Goal: Use online tool/utility

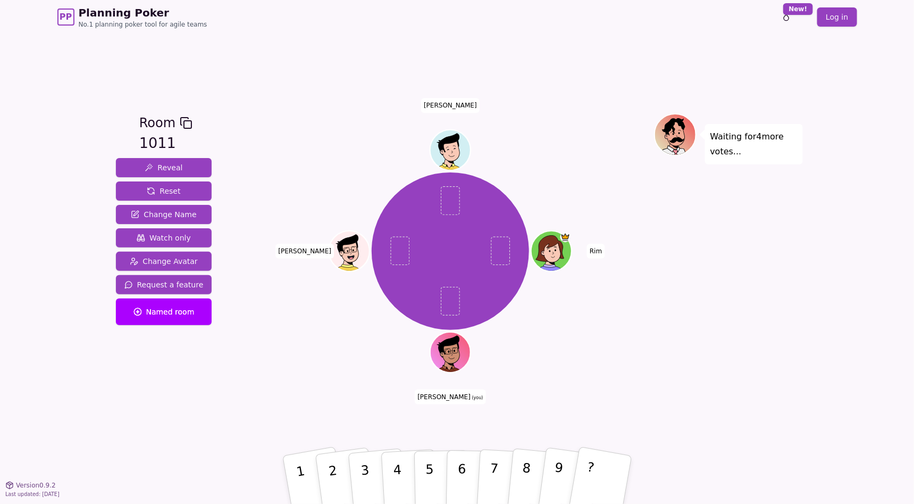
click at [285, 438] on div "Room 1011 Reveal Reset Change Name Watch only Change Avatar Request a feature N…" at bounding box center [458, 259] width 692 height 451
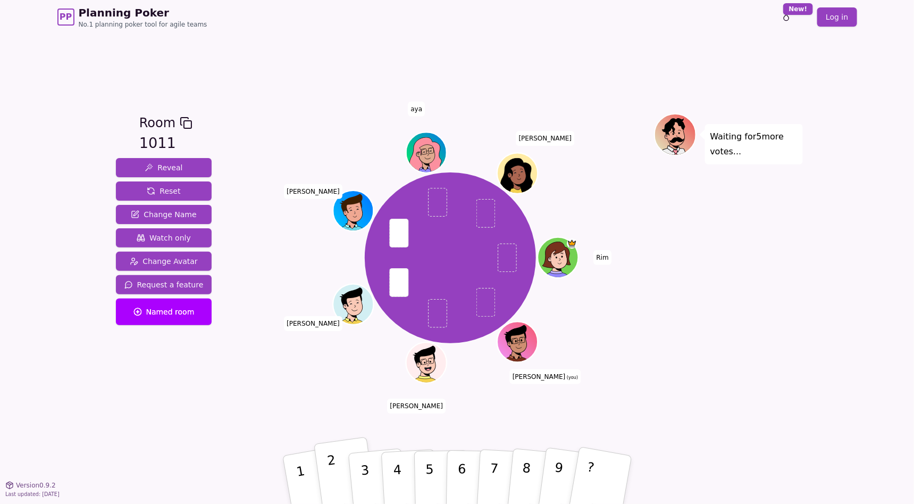
click at [338, 464] on button "2" at bounding box center [345, 480] width 63 height 86
click at [243, 379] on div "Room 1011 Reveal Reset Change Name Watch only Change Avatar Request a feature N…" at bounding box center [458, 259] width 692 height 293
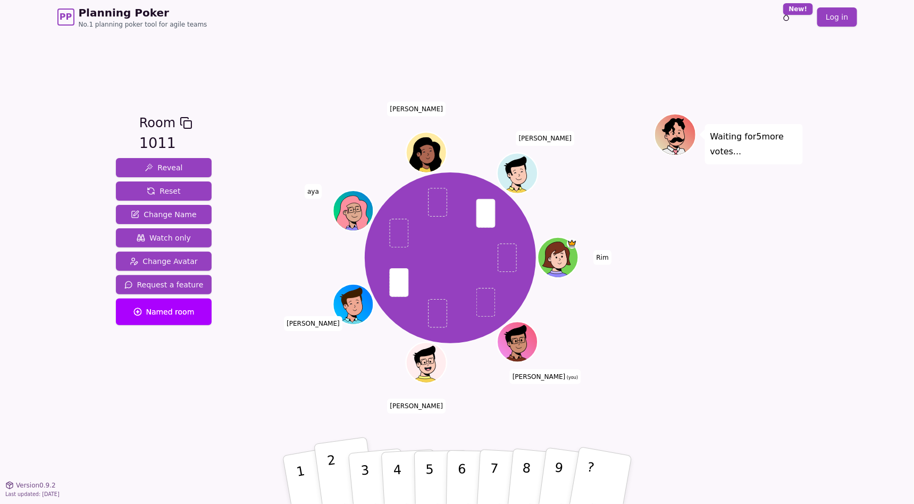
click at [335, 479] on p "2" at bounding box center [334, 481] width 16 height 58
click at [147, 398] on div "Room 1011 Reveal Reset Change Name Watch only Change Avatar Request a feature N…" at bounding box center [164, 259] width 105 height 293
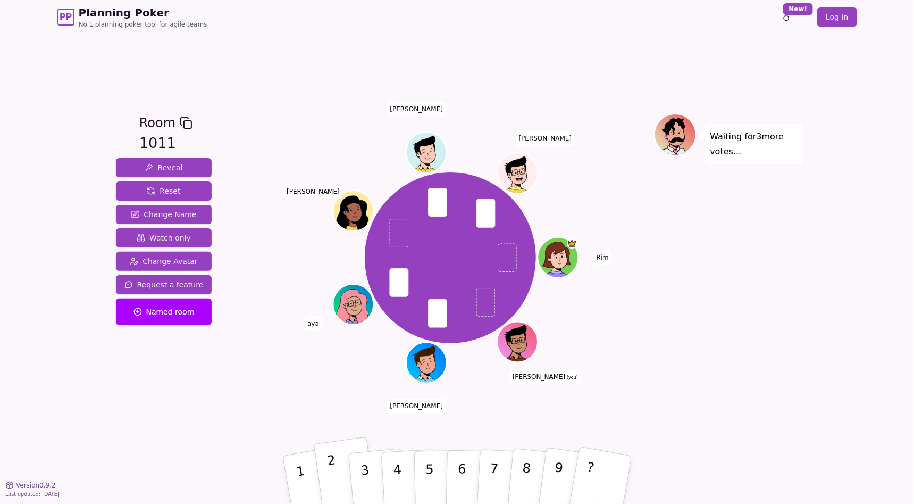
click at [344, 477] on button "2" at bounding box center [345, 480] width 63 height 86
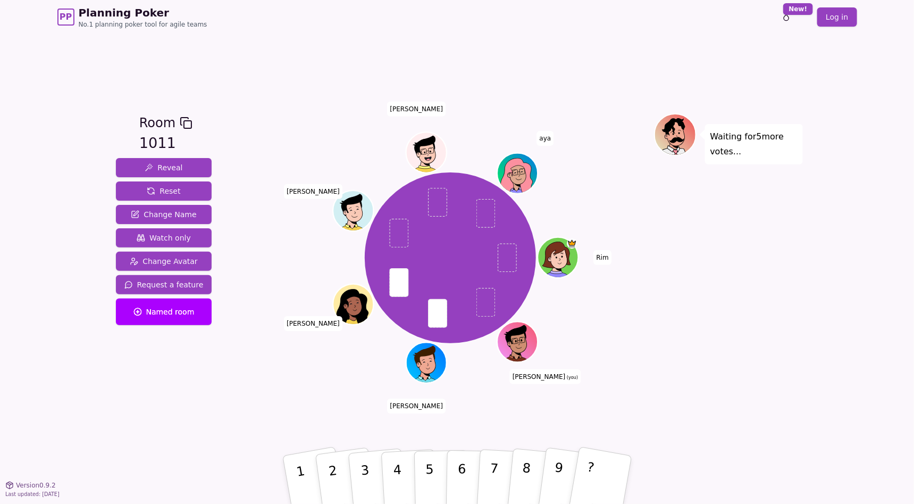
click at [277, 399] on div "[PERSON_NAME] (you) [PERSON_NAME] [PERSON_NAME] aya" at bounding box center [450, 259] width 407 height 293
click at [347, 466] on button "2" at bounding box center [345, 480] width 63 height 86
click at [178, 385] on div "Room 1011 Reveal Reset Change Name Watch only Change Avatar Request a feature N…" at bounding box center [164, 259] width 105 height 293
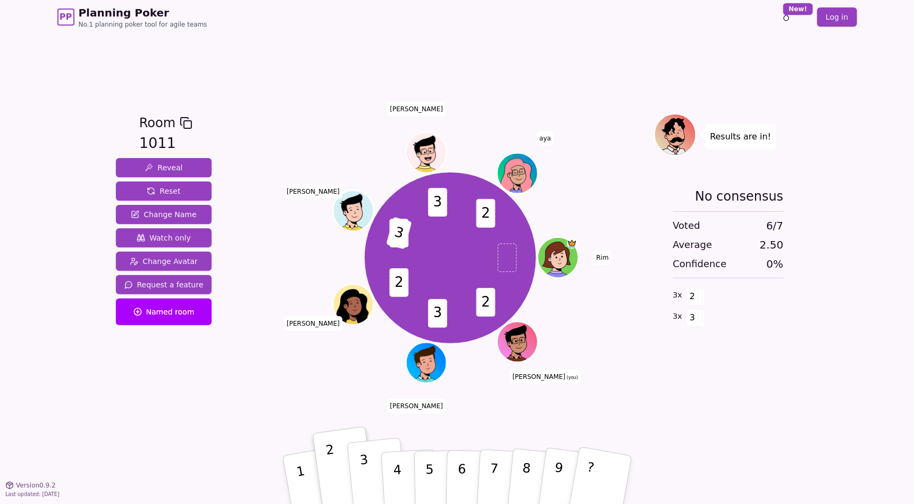
click at [377, 470] on button "3" at bounding box center [377, 480] width 61 height 85
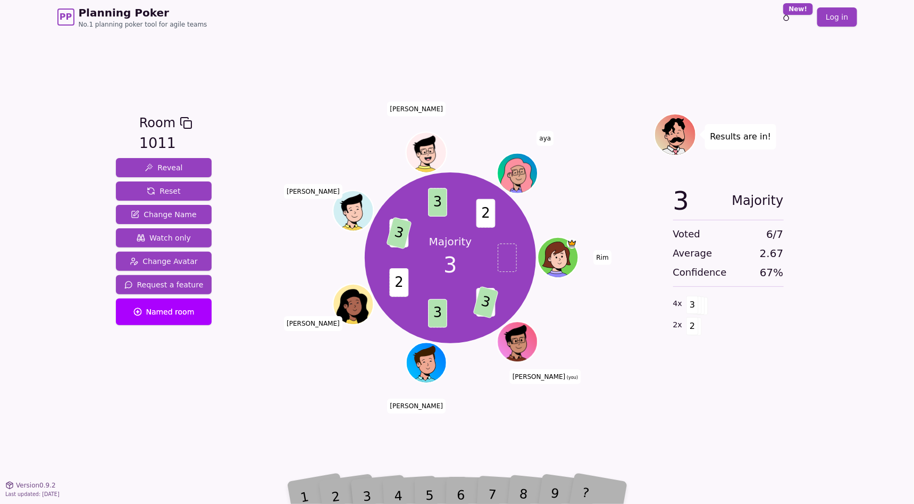
click at [766, 377] on div "3 Majority Voted 6 / 7 Average 2.67 Confidence 67 % 4 x 3 2 x 2" at bounding box center [728, 283] width 149 height 213
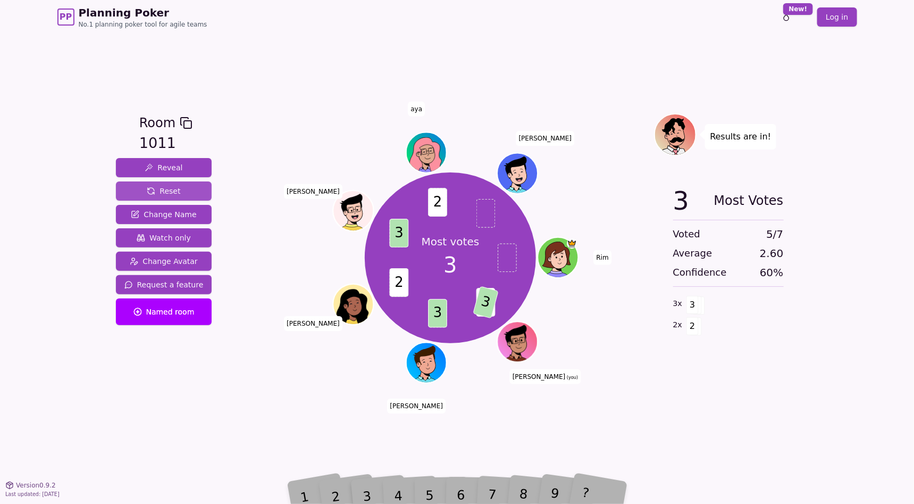
click at [162, 187] on span "Reset" at bounding box center [164, 191] width 34 height 11
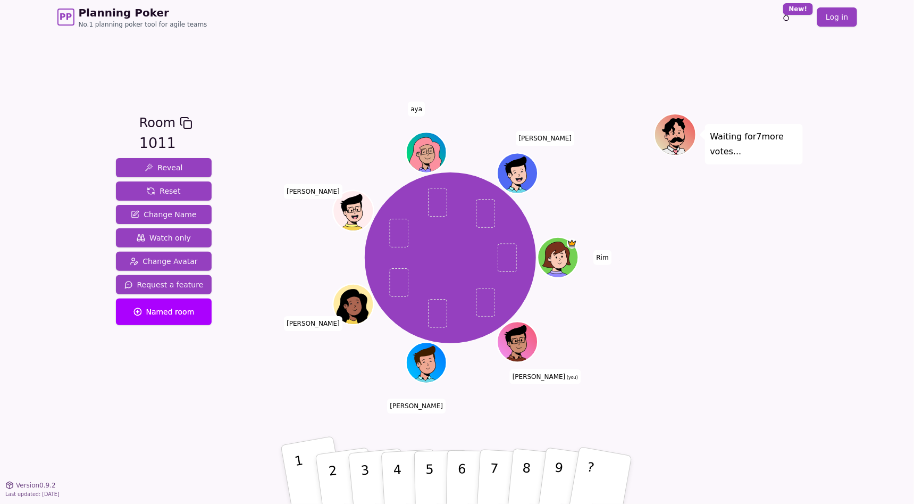
click at [312, 476] on button "1" at bounding box center [313, 480] width 66 height 88
click at [640, 387] on div "[PERSON_NAME] (you) [PERSON_NAME] [PERSON_NAME] aya [PERSON_NAME]" at bounding box center [450, 259] width 407 height 293
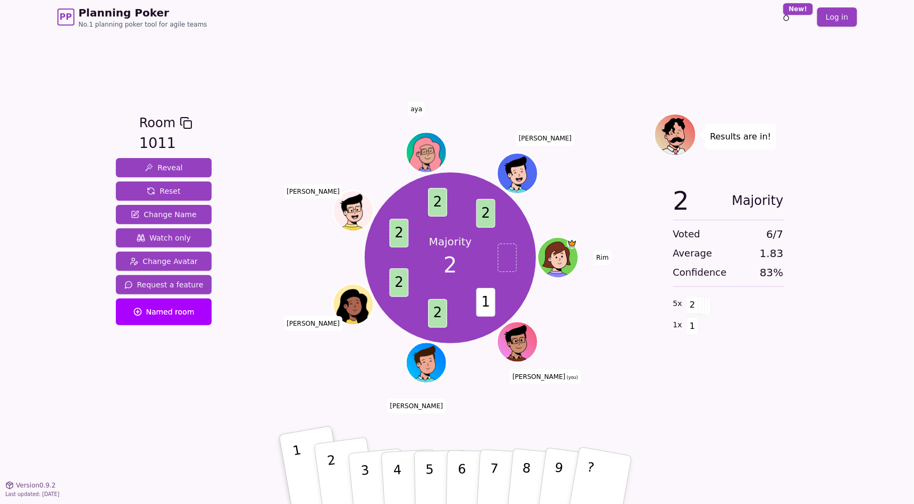
click at [337, 474] on button "2" at bounding box center [345, 480] width 63 height 86
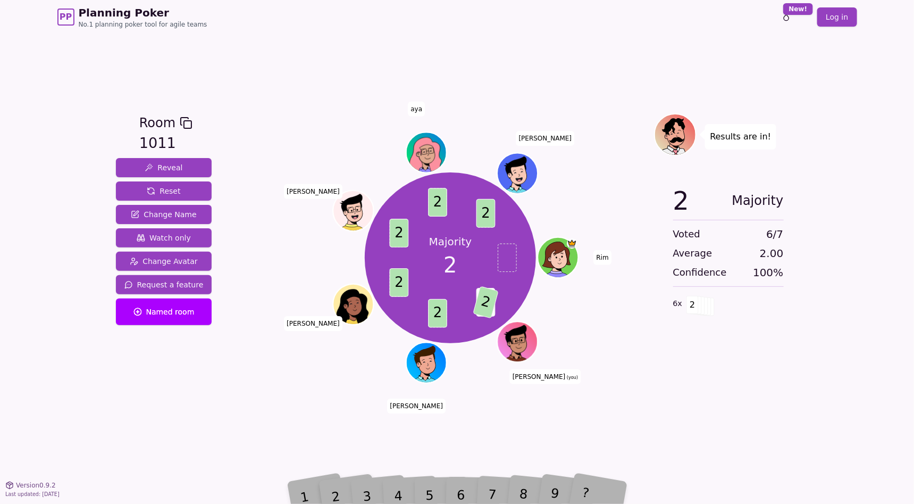
click at [775, 386] on div "2 Majority Voted 6 / 7 Average 2.00 Confidence 100 % 6 x 2" at bounding box center [728, 283] width 149 height 213
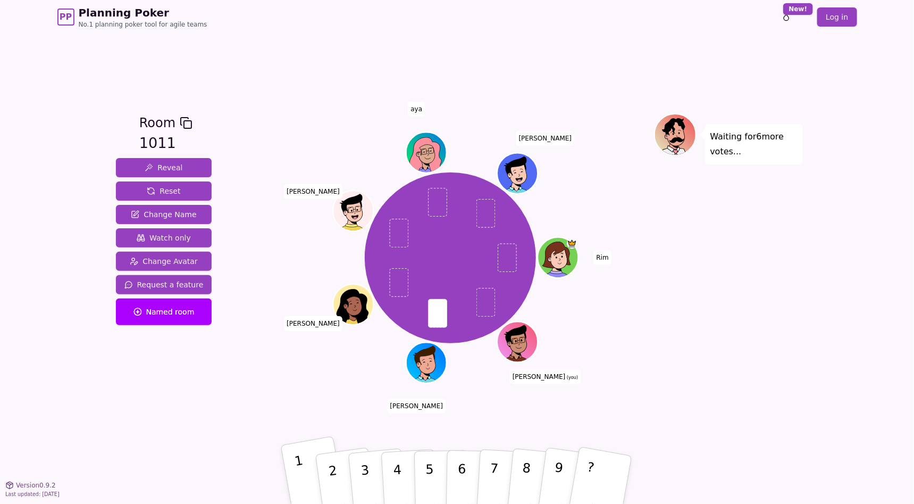
click at [292, 465] on button "1" at bounding box center [313, 480] width 66 height 88
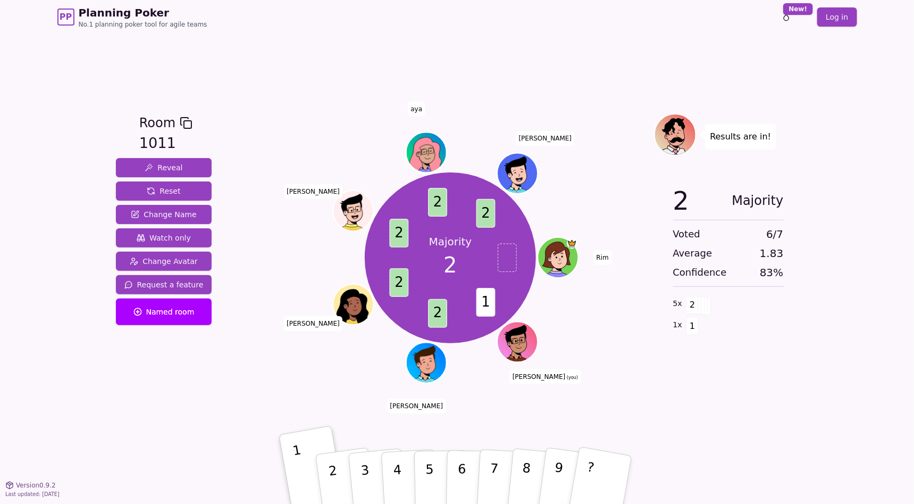
click at [815, 171] on div "PP Planning Poker No.1 planning poker tool for agile teams Toggle theme New! Lo…" at bounding box center [457, 252] width 914 height 504
click at [850, 294] on div "PP Planning Poker No.1 planning poker tool for agile teams Toggle theme New! Lo…" at bounding box center [457, 252] width 914 height 504
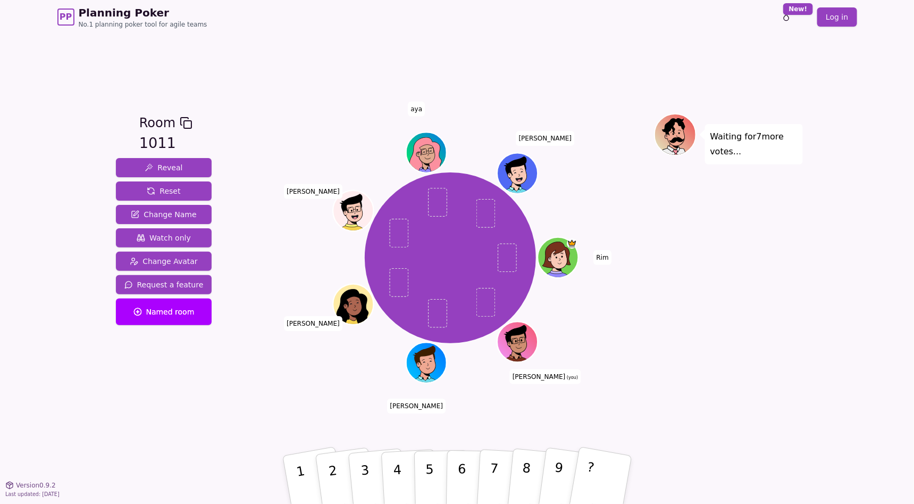
drag, startPoint x: 748, startPoint y: 228, endPoint x: 753, endPoint y: 235, distance: 8.4
click at [749, 231] on div "Waiting for 7 more votes..." at bounding box center [728, 259] width 149 height 293
click at [370, 476] on button "3" at bounding box center [377, 480] width 61 height 85
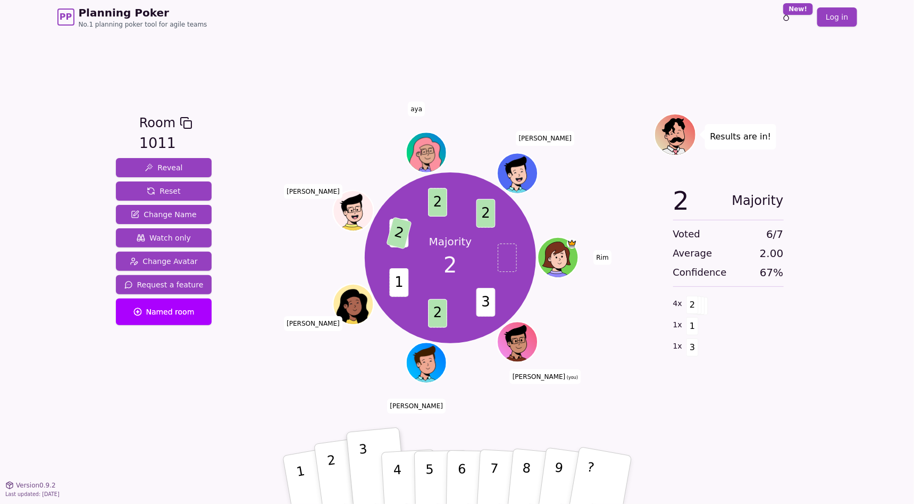
click at [335, 477] on p "2" at bounding box center [334, 481] width 16 height 58
